Goal: Task Accomplishment & Management: Complete application form

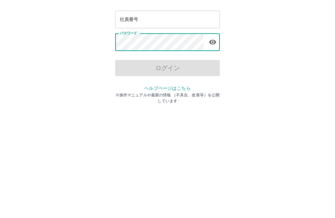
click at [268, 43] on div "ログイン 社員番号 社員番号 パスワード パスワード ログイン ヘルプページはこちら ※操作マニュアルや最新の情報 （不具合、改善等）を公開しています" at bounding box center [167, 93] width 335 height 105
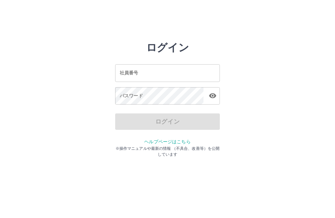
click at [164, 64] on input "社員番号" at bounding box center [167, 72] width 105 height 17
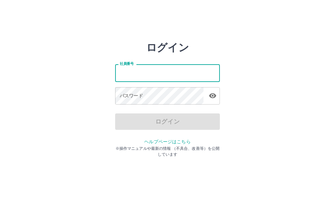
type input "*******"
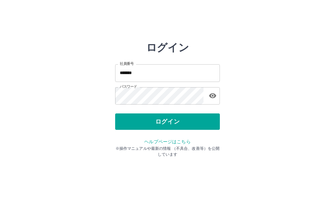
click at [173, 122] on button "ログイン" at bounding box center [167, 121] width 105 height 16
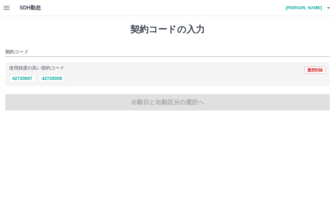
click at [57, 77] on button "42720008" at bounding box center [52, 78] width 26 height 8
type input "********"
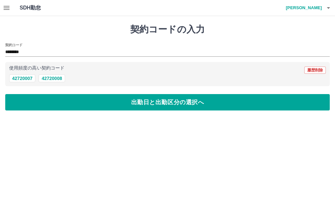
click at [172, 105] on button "出勤日と出勤区分の選択へ" at bounding box center [167, 102] width 325 height 16
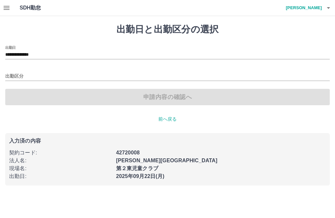
click at [20, 75] on input "出勤区分" at bounding box center [167, 76] width 325 height 8
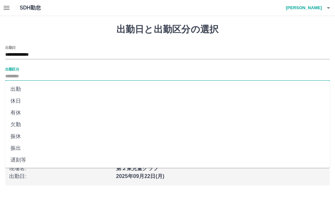
click at [19, 88] on li "出勤" at bounding box center [167, 89] width 325 height 12
type input "**"
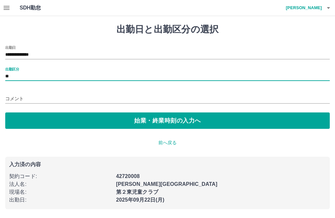
click at [161, 119] on button "始業・終業時刻の入力へ" at bounding box center [167, 120] width 325 height 16
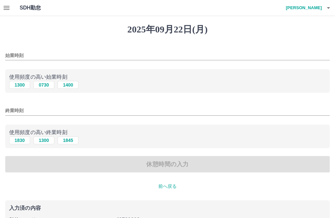
click at [71, 84] on button "1400" at bounding box center [68, 85] width 21 height 8
type input "****"
click at [23, 138] on button "1830" at bounding box center [19, 140] width 21 height 8
type input "****"
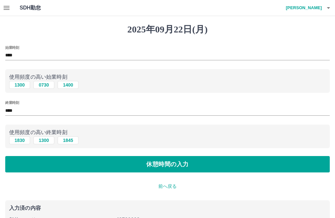
click at [164, 164] on button "休憩時間の入力" at bounding box center [167, 164] width 325 height 16
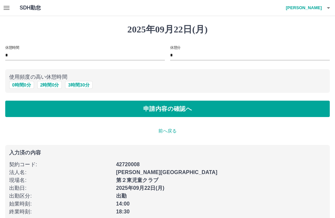
click at [167, 111] on button "申請内容の確認へ" at bounding box center [167, 108] width 325 height 16
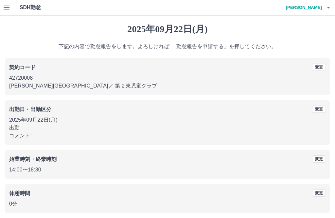
scroll to position [6, 0]
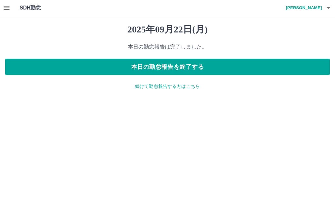
click at [174, 62] on button "本日の勤怠報告を終了する" at bounding box center [167, 67] width 325 height 16
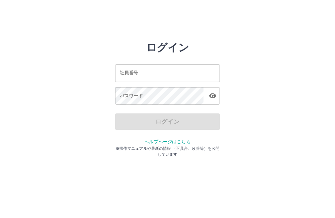
click at [211, 72] on input "社員番号" at bounding box center [167, 72] width 105 height 17
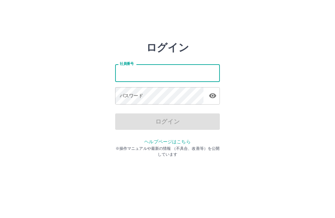
type input "*******"
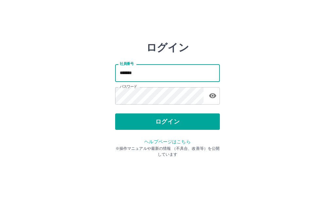
click at [207, 121] on button "ログイン" at bounding box center [167, 121] width 105 height 16
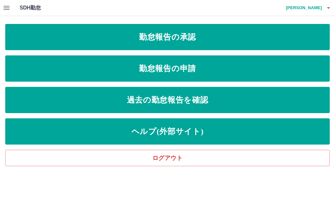
click at [204, 70] on link "勤怠報告の申請" at bounding box center [167, 68] width 325 height 26
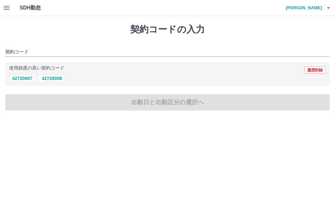
click at [62, 79] on button "42720008" at bounding box center [52, 78] width 26 height 8
type input "********"
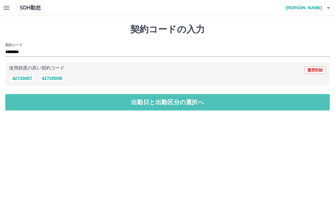
click at [223, 107] on button "出勤日と出勤区分の選択へ" at bounding box center [167, 102] width 325 height 16
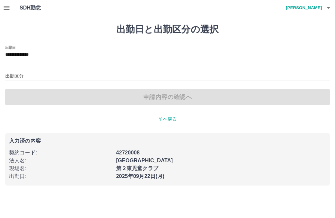
click at [21, 72] on input "出勤区分" at bounding box center [167, 76] width 325 height 8
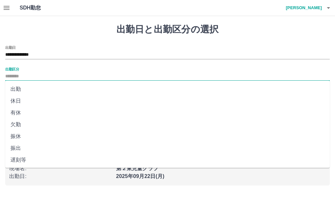
click at [19, 87] on li "出勤" at bounding box center [167, 89] width 325 height 12
type input "**"
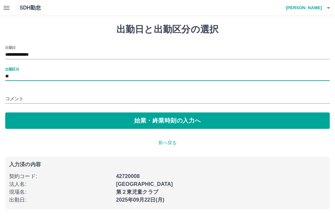
click at [180, 125] on button "始業・終業時刻の入力へ" at bounding box center [167, 120] width 325 height 16
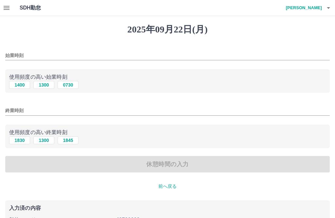
click at [48, 85] on button "1300" at bounding box center [43, 85] width 21 height 8
type input "****"
click at [17, 140] on button "1830" at bounding box center [19, 140] width 21 height 8
type input "****"
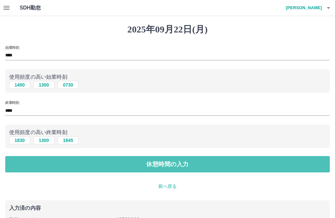
click at [200, 164] on button "休憩時間の入力" at bounding box center [167, 164] width 325 height 16
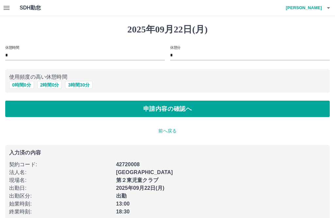
click at [196, 105] on button "申請内容の確認へ" at bounding box center [167, 108] width 325 height 16
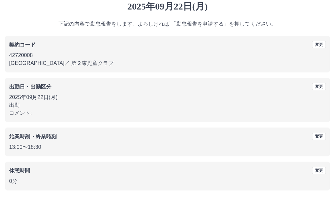
scroll to position [6, 0]
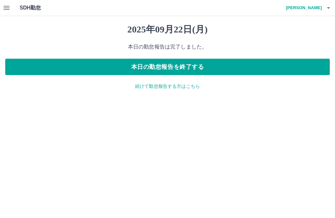
click at [9, 6] on icon "button" at bounding box center [7, 8] width 6 height 4
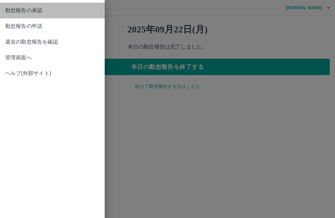
click at [37, 11] on span "勤怠報告の承認" at bounding box center [52, 11] width 94 height 8
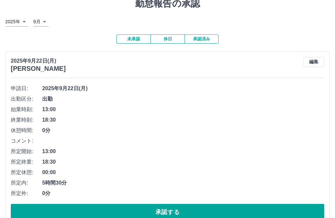
scroll to position [40, 0]
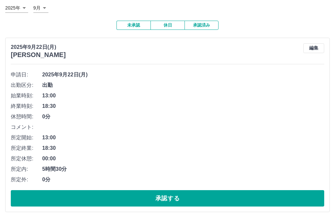
click at [223, 196] on button "承認する" at bounding box center [167, 198] width 313 height 16
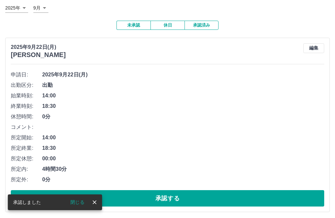
scroll to position [20, 0]
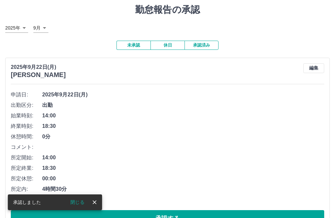
click at [216, 217] on button "承認する" at bounding box center [167, 218] width 313 height 16
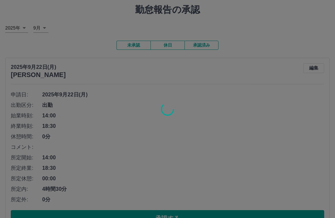
click at [101, 216] on div at bounding box center [167, 109] width 335 height 218
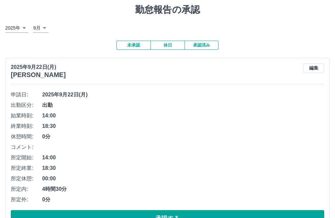
click at [102, 217] on button "承認する" at bounding box center [167, 218] width 313 height 16
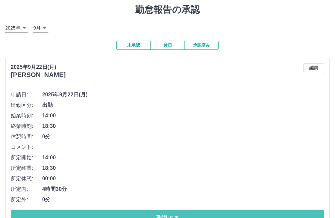
click at [106, 216] on button "承認する" at bounding box center [167, 218] width 313 height 16
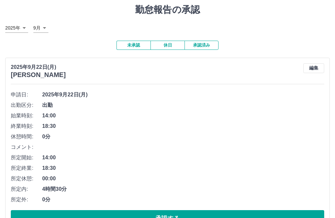
scroll to position [18, 0]
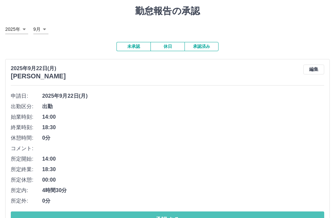
click at [118, 217] on button "承認する" at bounding box center [167, 219] width 313 height 16
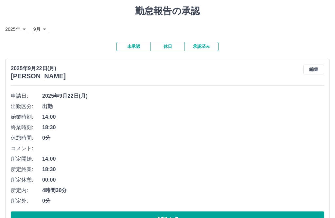
click at [269, 217] on button "承認する" at bounding box center [167, 219] width 313 height 16
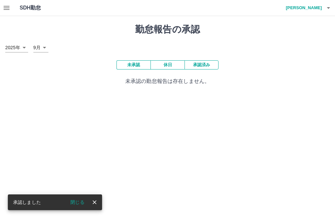
click at [208, 63] on button "承認済み" at bounding box center [202, 64] width 34 height 9
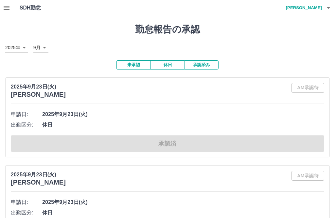
click at [321, 6] on h4 "小山　陽子" at bounding box center [302, 8] width 39 height 16
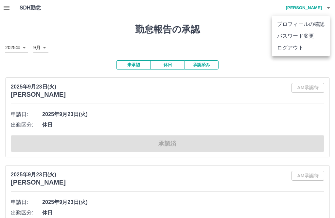
click at [292, 49] on li "ログアウト" at bounding box center [301, 48] width 58 height 12
